Goal: Task Accomplishment & Management: Use online tool/utility

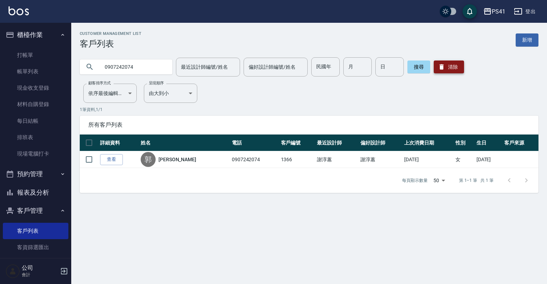
click at [457, 68] on button "清除" at bounding box center [449, 67] width 30 height 13
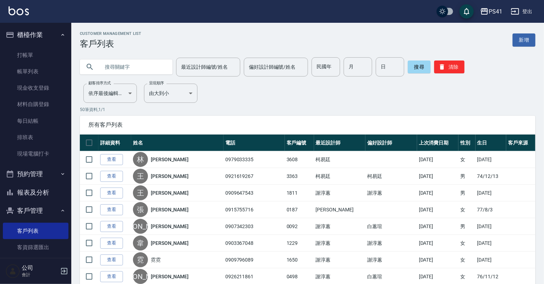
click at [155, 66] on input "text" at bounding box center [133, 66] width 67 height 19
type input "0987126732"
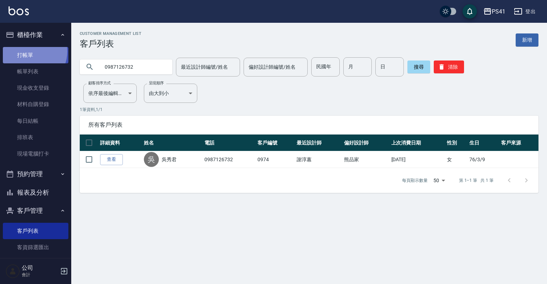
click at [29, 51] on link "打帳單" at bounding box center [36, 55] width 66 height 16
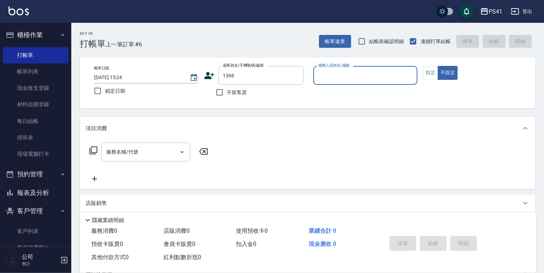
type input "[PERSON_NAME]/0907242074/1366"
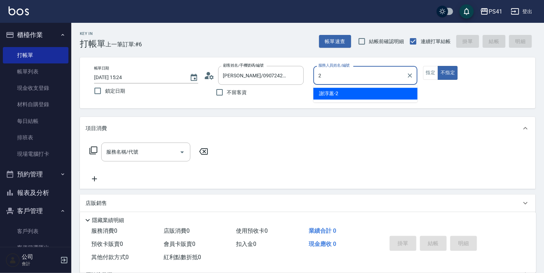
type input "謝淳蕙-2"
type button "false"
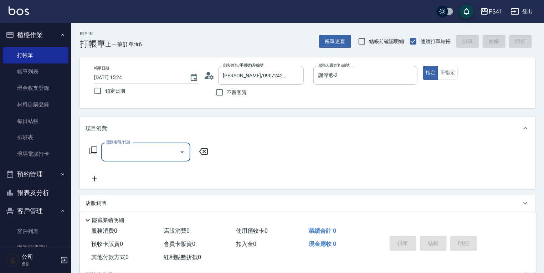
click at [134, 157] on input "服務名稱/代號" at bounding box center [140, 152] width 72 height 12
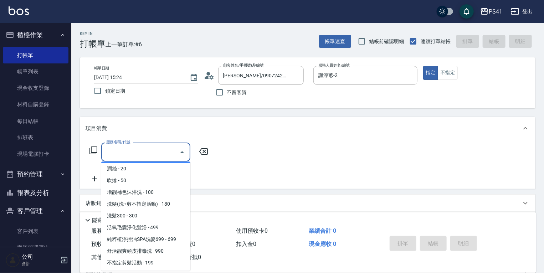
scroll to position [57, 0]
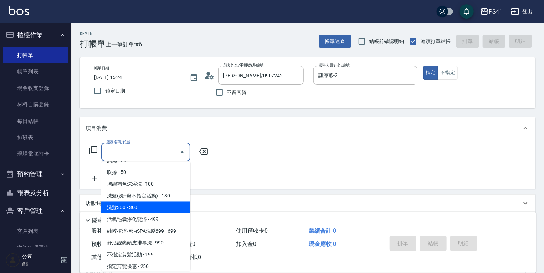
click at [128, 202] on span "洗髮300 - 300" at bounding box center [145, 208] width 89 height 12
type input "洗髮300(1300)"
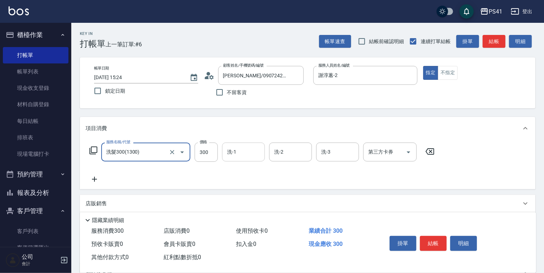
click at [240, 161] on div "洗-1" at bounding box center [243, 152] width 43 height 19
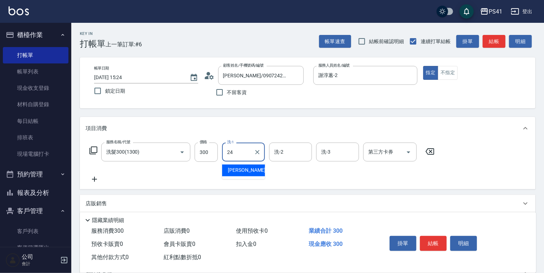
type input "[PERSON_NAME]-24"
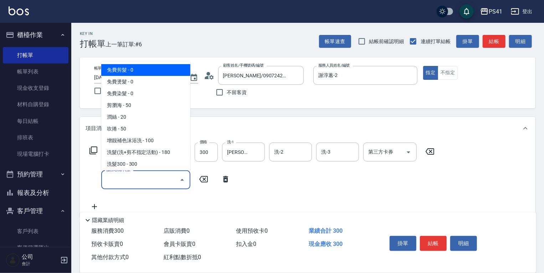
click at [139, 176] on input "服務名稱/代號" at bounding box center [140, 180] width 72 height 12
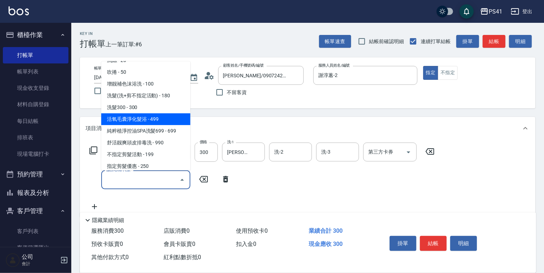
scroll to position [86, 0]
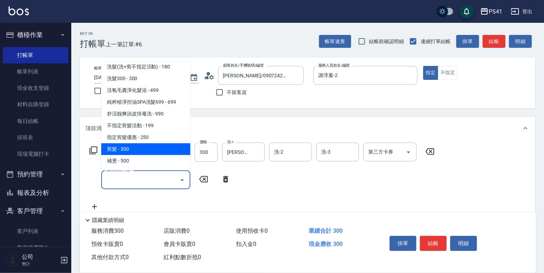
click at [149, 145] on span "剪髮 - 300" at bounding box center [145, 149] width 89 height 12
type input "剪髮(2300)"
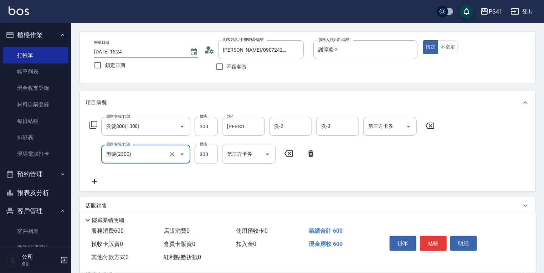
scroll to position [57, 0]
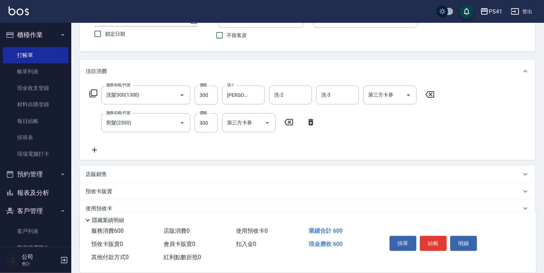
click at [92, 153] on icon at bounding box center [95, 150] width 18 height 9
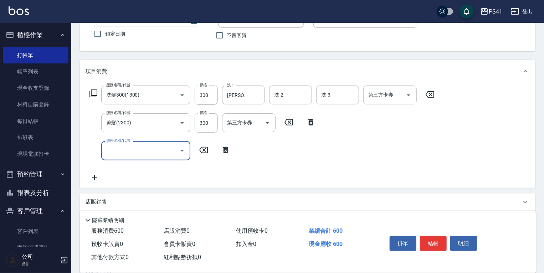
click at [108, 154] on input "服務名稱/代號" at bounding box center [140, 150] width 72 height 12
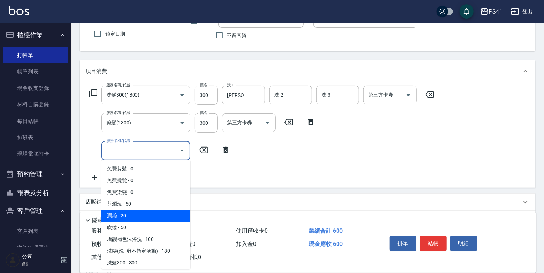
click at [113, 213] on span "潤絲 - 20" at bounding box center [145, 216] width 89 height 12
type input "潤絲(820)"
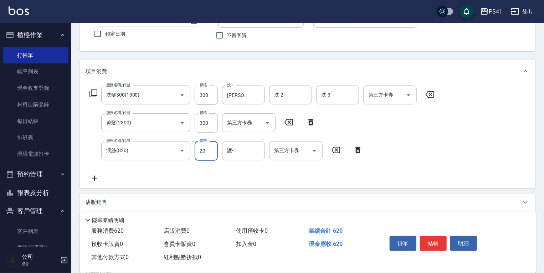
click at [215, 154] on input "20" at bounding box center [206, 150] width 23 height 19
type input "100"
type input "[PERSON_NAME]-24"
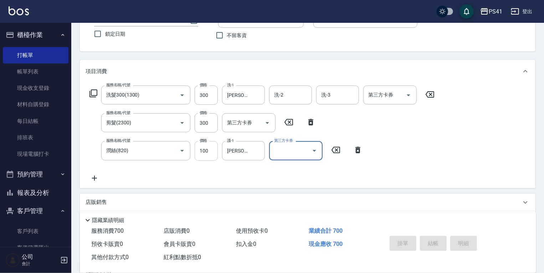
type input "[DATE] 15:25"
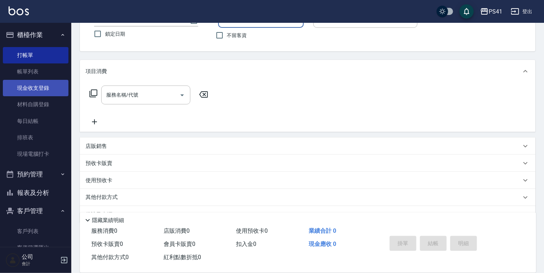
click at [47, 85] on link "現金收支登錄" at bounding box center [36, 88] width 66 height 16
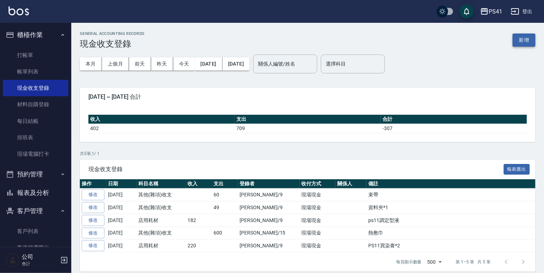
click at [516, 38] on button "新增" at bounding box center [523, 39] width 23 height 13
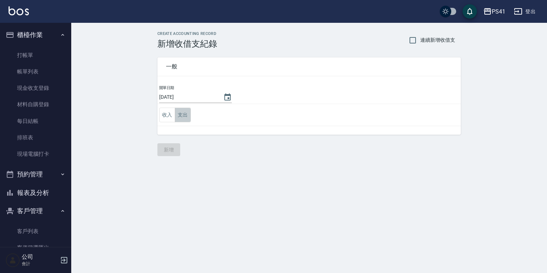
click at [179, 116] on button "支出" at bounding box center [183, 115] width 16 height 15
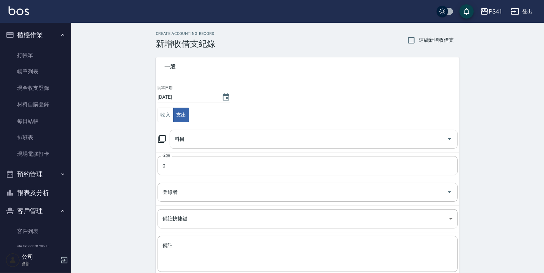
click at [198, 138] on input "科目" at bounding box center [308, 139] width 271 height 12
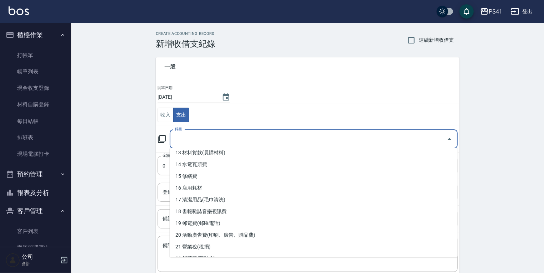
scroll to position [171, 0]
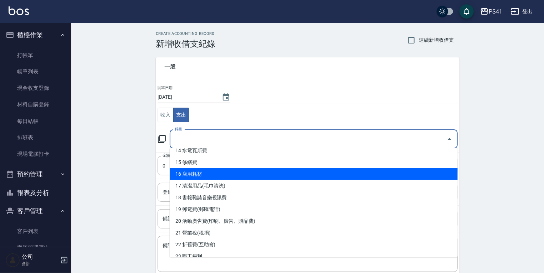
click at [217, 172] on li "16 店用耗材" at bounding box center [314, 174] width 288 height 12
type input "16 店用耗材"
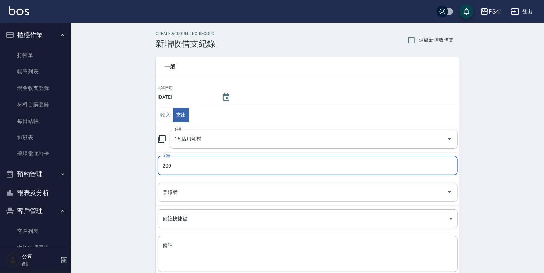
type input "200"
click at [165, 194] on input "登錄者" at bounding box center [302, 192] width 283 height 12
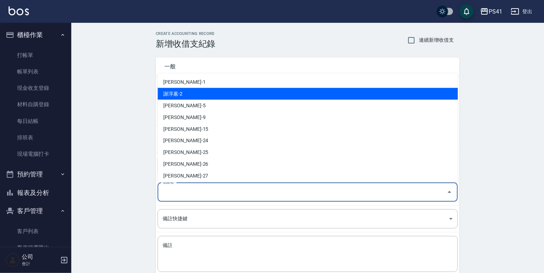
click at [167, 93] on li "謝淳蕙-2" at bounding box center [308, 94] width 300 height 12
type input "謝淳蕙-2"
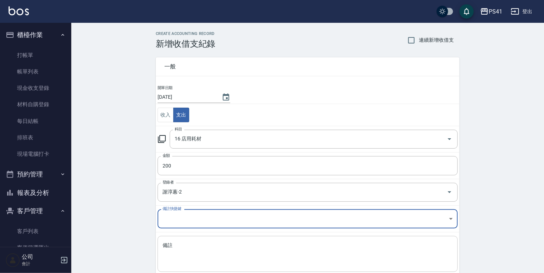
click at [184, 254] on textarea "備註" at bounding box center [307, 254] width 290 height 24
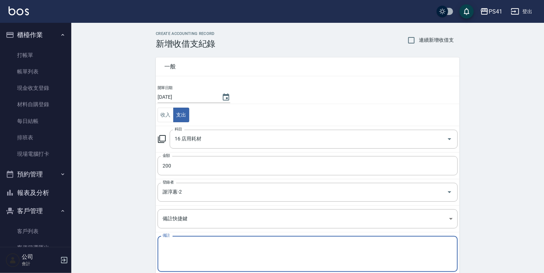
type textarea "r"
type textarea "ㄐ"
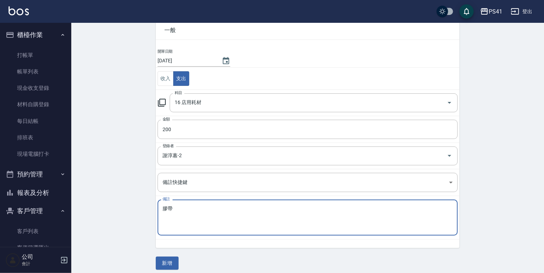
scroll to position [41, 0]
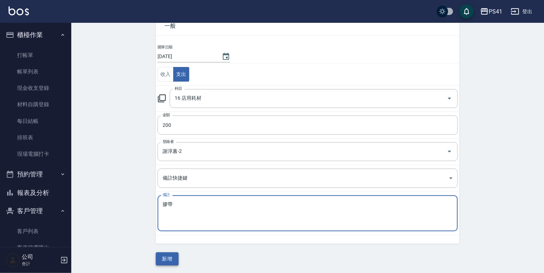
type textarea "膠帶"
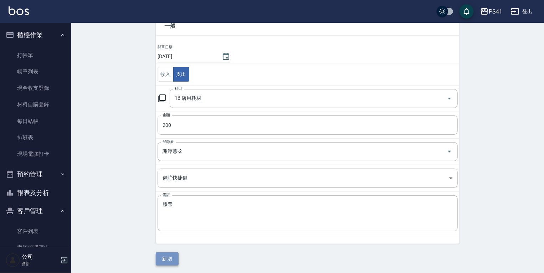
click at [170, 259] on button "新增" at bounding box center [167, 258] width 23 height 13
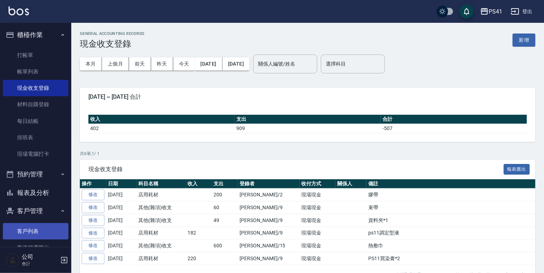
click at [37, 229] on link "客戶列表" at bounding box center [36, 231] width 66 height 16
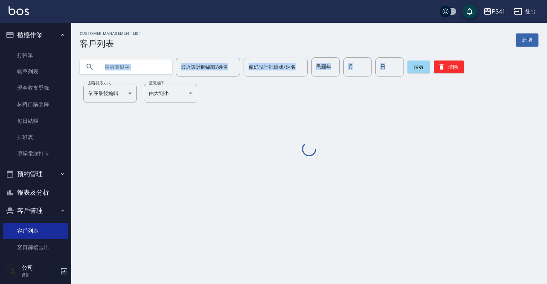
click at [125, 74] on div "Customer Management List 客戶列表 新增 最近設計師編號/姓名 最近設計師編號/姓名 偏好設計師編號/姓名 偏好設計師編號/姓名 民國…" at bounding box center [309, 94] width 476 height 127
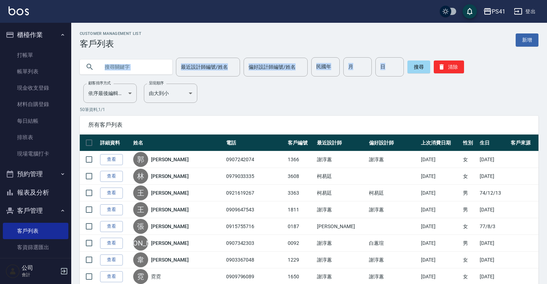
click at [128, 70] on input "text" at bounding box center [133, 66] width 67 height 19
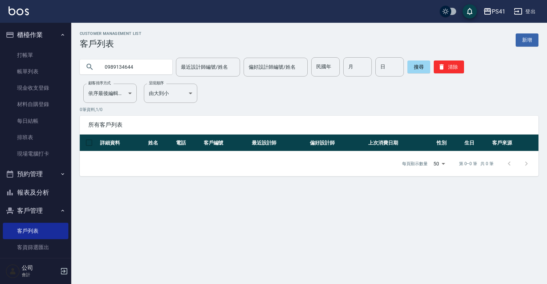
type input "0989134644"
